Goal: Task Accomplishment & Management: Use online tool/utility

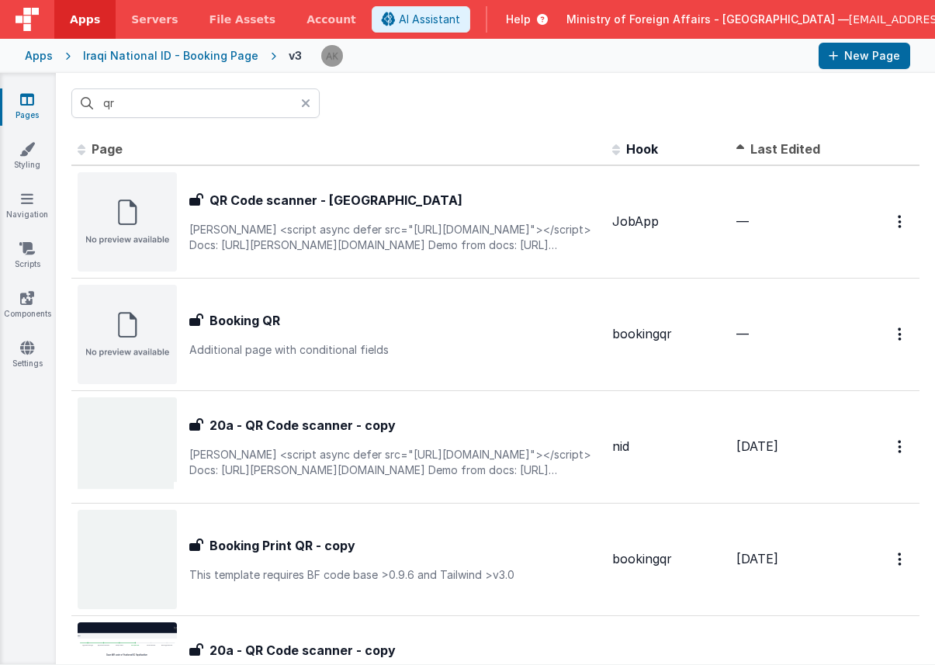
click at [309, 109] on icon at bounding box center [305, 103] width 9 height 12
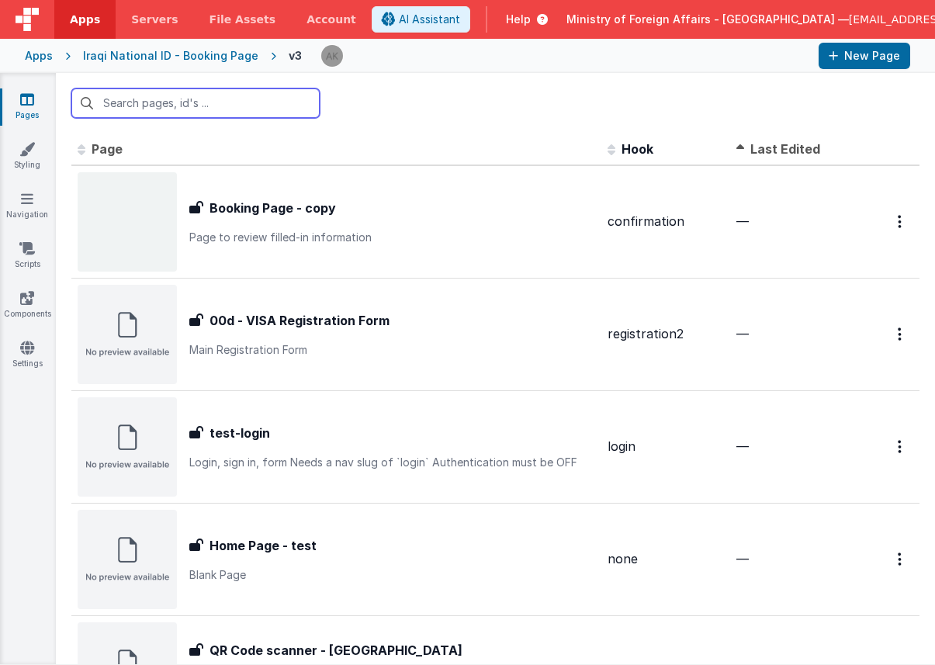
click at [268, 109] on input "text" at bounding box center [195, 102] width 248 height 29
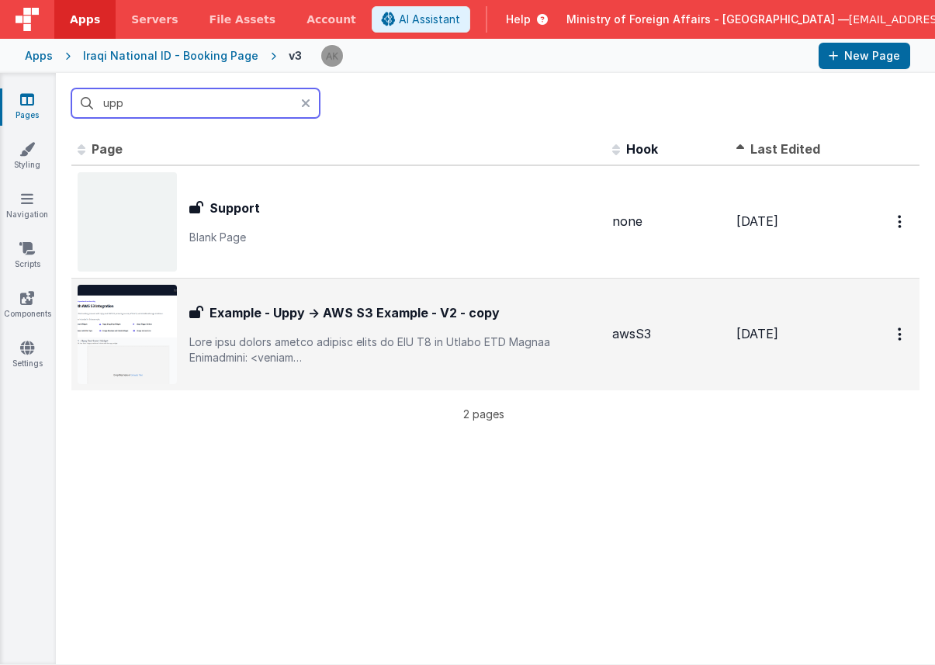
type input "upp"
click at [102, 331] on img at bounding box center [127, 334] width 99 height 99
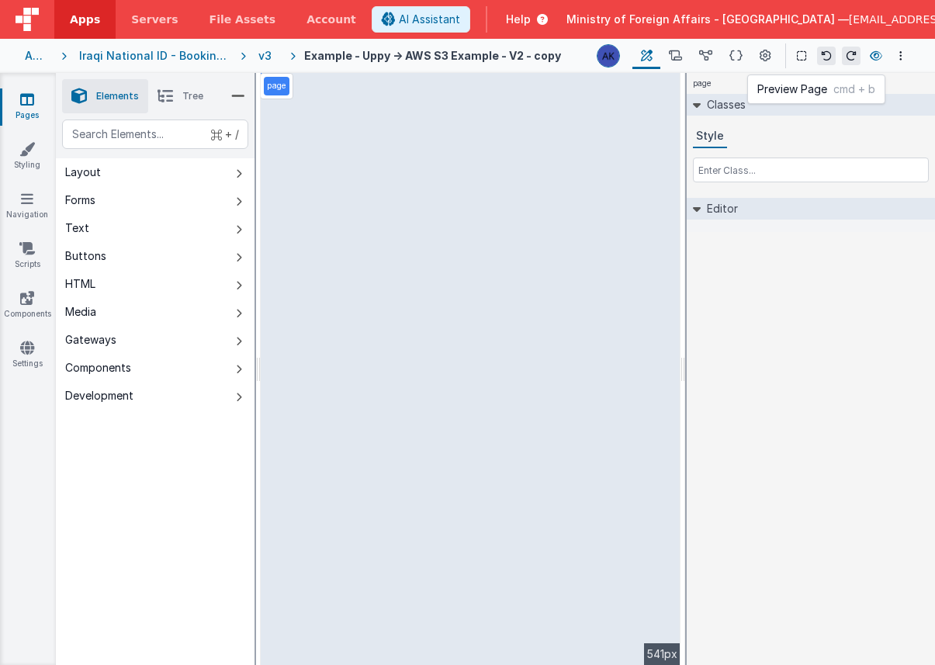
click at [871, 58] on icon at bounding box center [876, 55] width 12 height 11
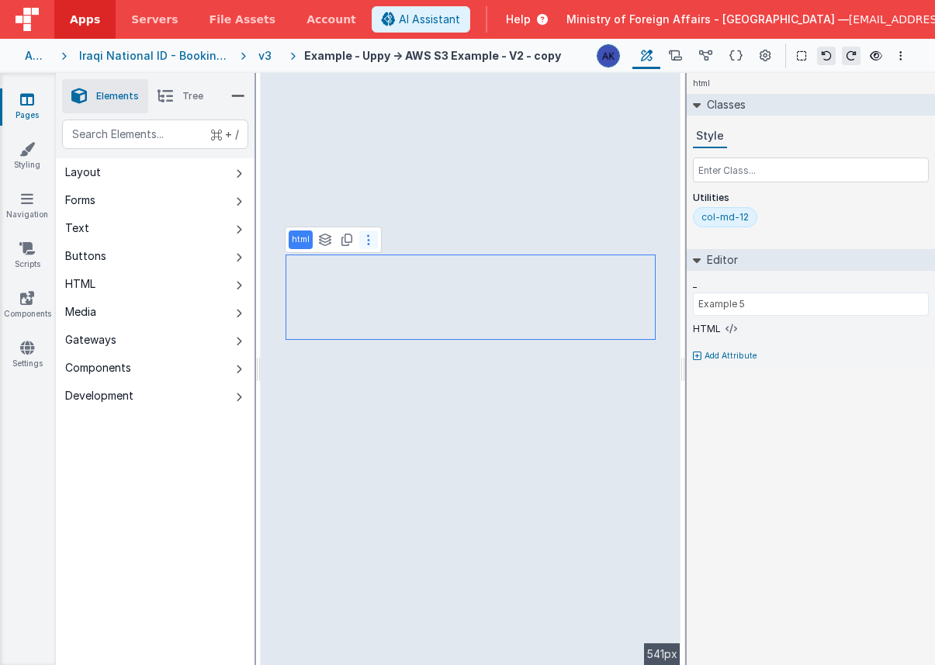
click at [369, 240] on button at bounding box center [368, 239] width 19 height 19
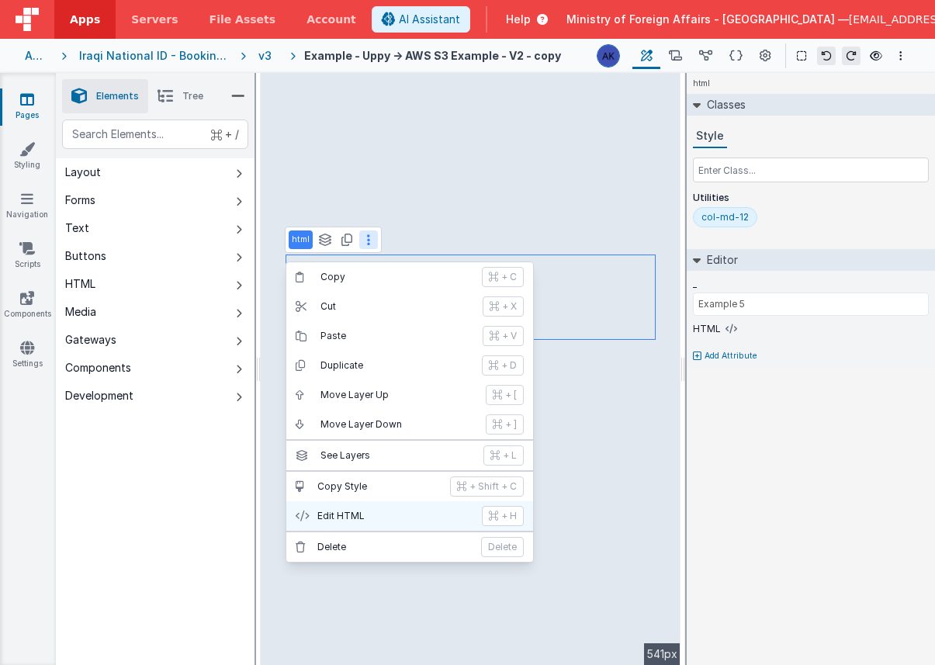
click at [369, 521] on p "Edit HTML" at bounding box center [394, 516] width 155 height 12
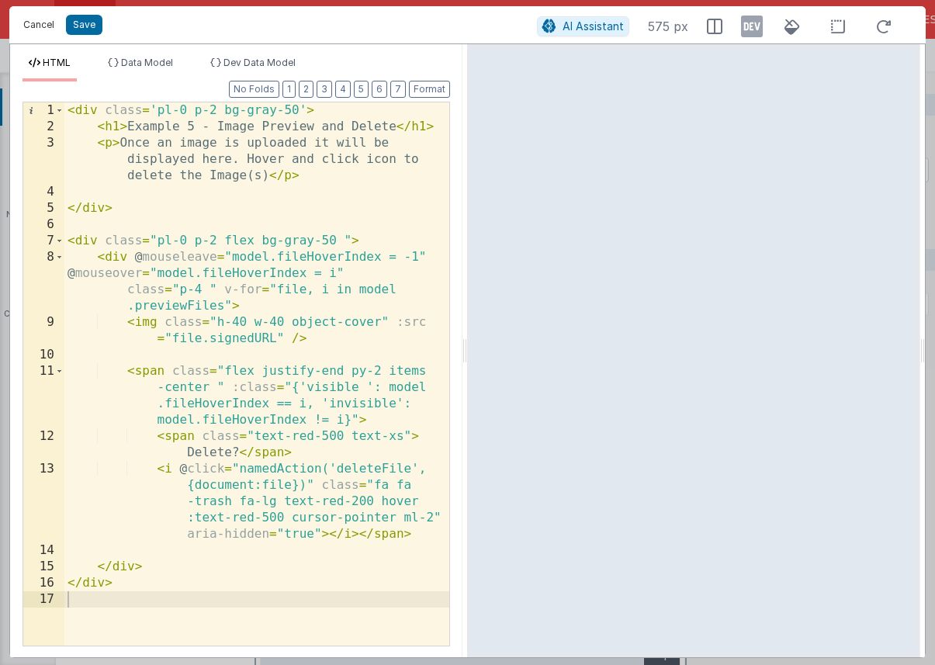
click at [49, 23] on button "Cancel" at bounding box center [39, 25] width 47 height 22
